Goal: Download file/media: Download file/media

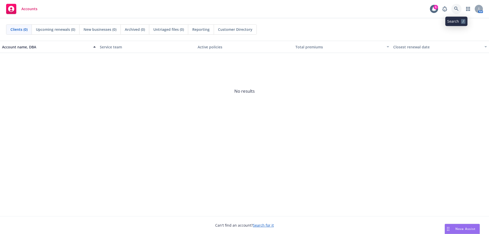
click at [456, 10] on icon at bounding box center [456, 9] width 5 height 5
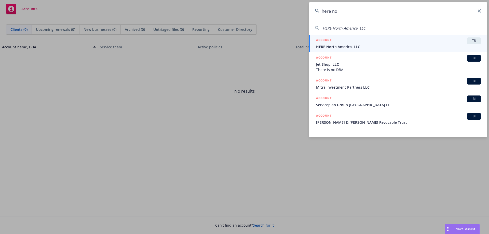
type input "here no"
click at [328, 38] on h5 "ACCOUNT" at bounding box center [324, 40] width 16 height 6
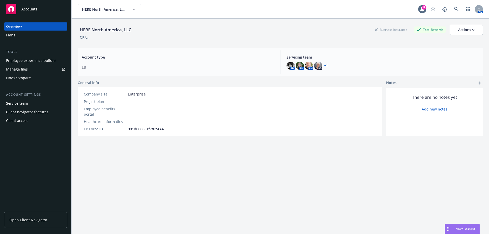
click at [13, 222] on span "Open Client Navigator" at bounding box center [28, 219] width 38 height 5
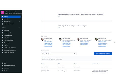
scroll to position [51, 0]
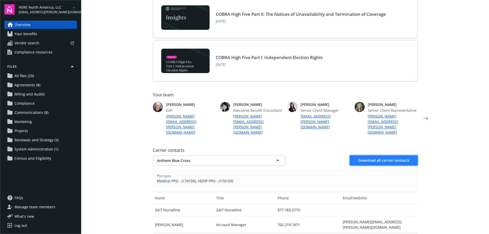
click at [377, 155] on button "Download all carrier contacts" at bounding box center [384, 160] width 68 height 10
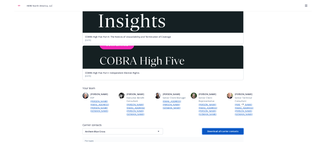
scroll to position [33, 0]
